Goal: Transaction & Acquisition: Purchase product/service

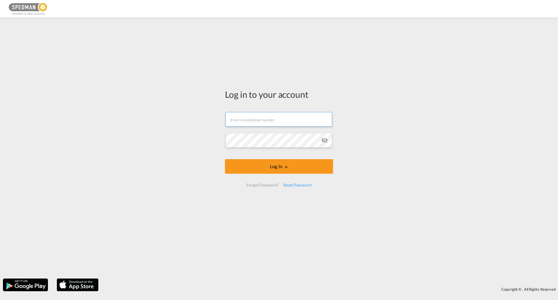
click at [261, 113] on div "Log in to your account Email field is required Password field is required Log I…" at bounding box center [279, 140] width 117 height 240
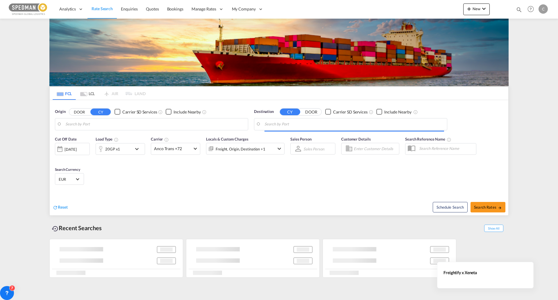
type input "[GEOGRAPHIC_DATA] ([GEOGRAPHIC_DATA]), [GEOGRAPHIC_DATA]"
type input "[GEOGRAPHIC_DATA], AUSYD"
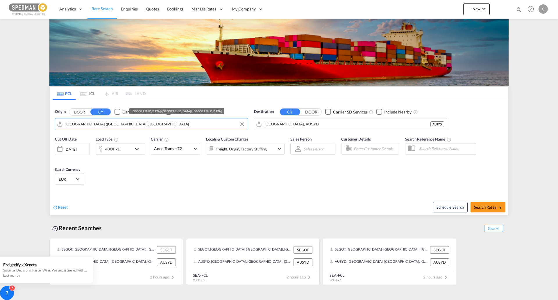
click at [202, 127] on input "[GEOGRAPHIC_DATA] ([GEOGRAPHIC_DATA]), [GEOGRAPHIC_DATA]" at bounding box center [155, 124] width 180 height 9
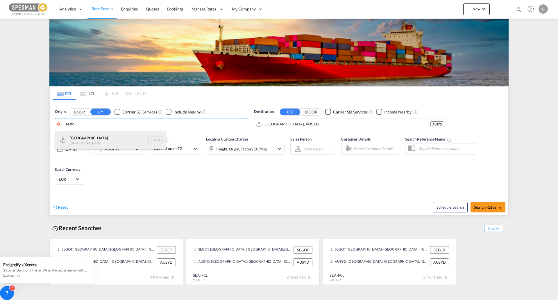
click at [130, 143] on div "Stockholm Sweden SESTO" at bounding box center [110, 139] width 110 height 17
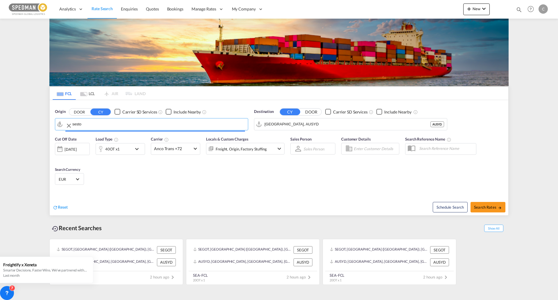
type input "Stockholm, SESTO"
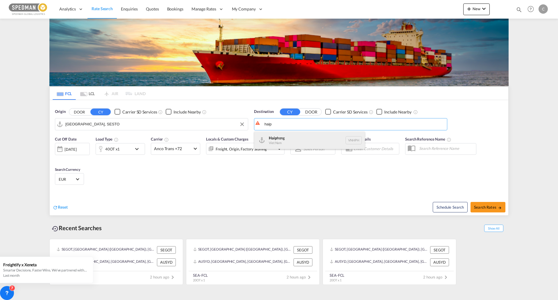
click at [324, 134] on div "Haip hong Viet Nam VNHPH" at bounding box center [309, 139] width 110 height 17
type input "Haiphong, VNHPH"
click at [143, 153] on div "40OT x1" at bounding box center [120, 149] width 49 height 12
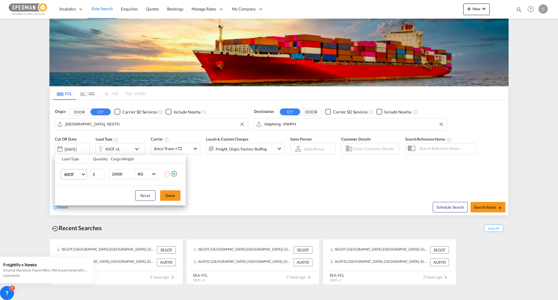
click at [79, 174] on span "40OT" at bounding box center [72, 174] width 17 height 6
click at [56, 161] on md-backdrop at bounding box center [279, 150] width 558 height 300
click at [64, 161] on th "Load Type" at bounding box center [72, 159] width 35 height 8
click at [85, 177] on md-select-value "40OT" at bounding box center [74, 174] width 23 height 10
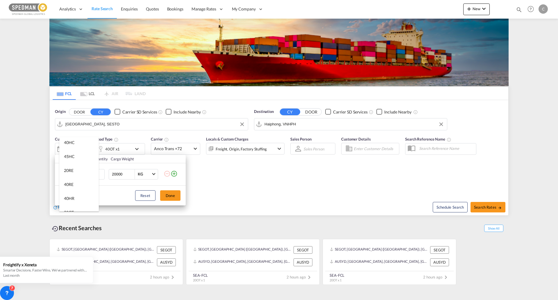
scroll to position [0, 0]
click at [85, 169] on md-option "40HC" at bounding box center [79, 172] width 40 height 14
click at [85, 175] on md-select-value "40HC" at bounding box center [74, 174] width 23 height 10
click at [85, 159] on md-option "40GP" at bounding box center [79, 160] width 40 height 14
click at [167, 195] on button "Done" at bounding box center [170, 195] width 20 height 10
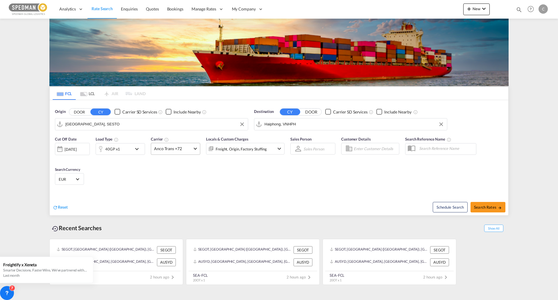
click at [194, 150] on md-select-value "Anco Trans +72" at bounding box center [175, 148] width 49 height 11
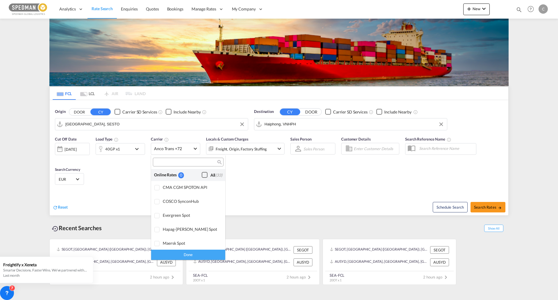
click at [202, 175] on div "Checkbox No Ink" at bounding box center [205, 175] width 6 height 6
click at [189, 257] on div "Done" at bounding box center [188, 254] width 74 height 10
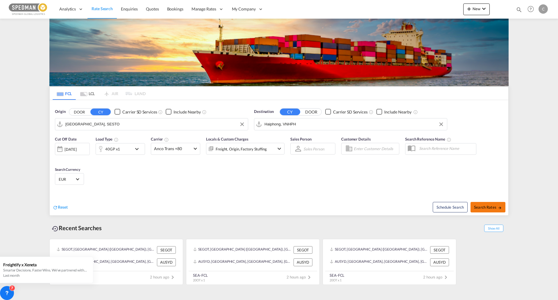
click at [479, 210] on button "Search Rates" at bounding box center [488, 207] width 35 height 10
type input "SESTO to VNHPH / 13 Aug 2025"
